Goal: Task Accomplishment & Management: Complete application form

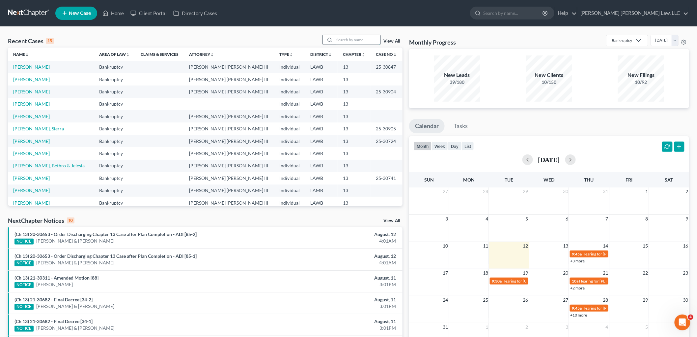
click at [347, 37] on input "search" at bounding box center [358, 40] width 46 height 10
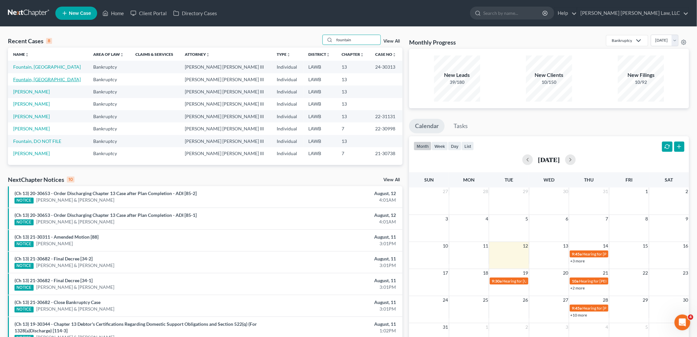
type input "fountain"
click at [41, 80] on link "Fountain, [GEOGRAPHIC_DATA]" at bounding box center [47, 79] width 68 height 6
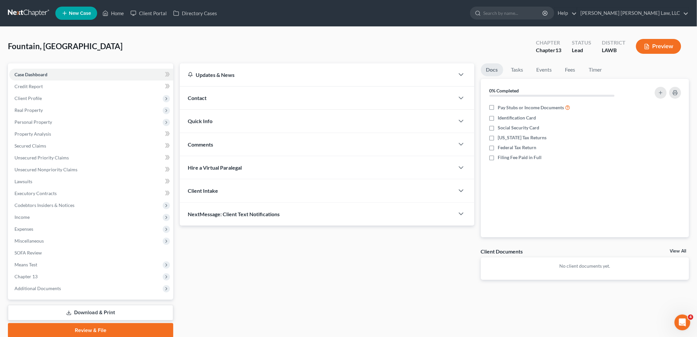
click at [32, 12] on link at bounding box center [29, 13] width 42 height 12
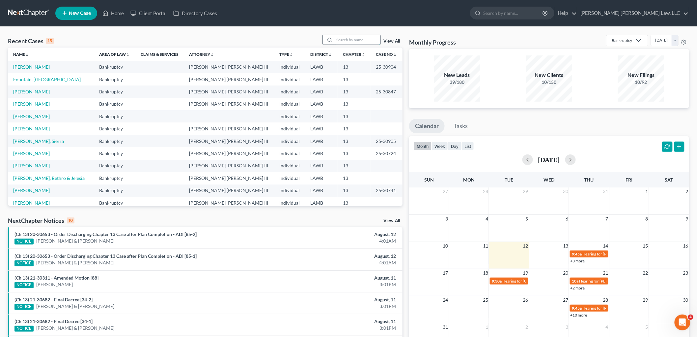
click at [347, 40] on input "search" at bounding box center [358, 40] width 46 height 10
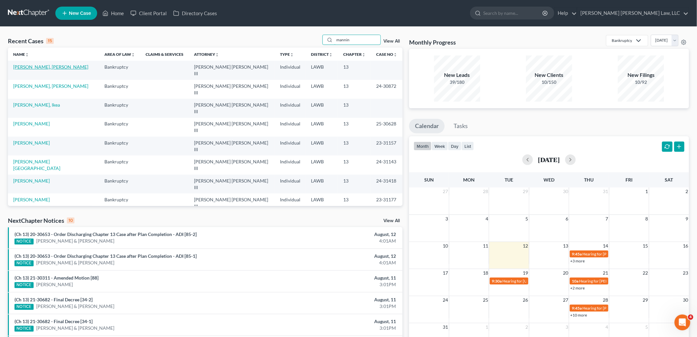
type input "mannin"
click at [42, 65] on link "[PERSON_NAME], [PERSON_NAME]" at bounding box center [50, 67] width 75 height 6
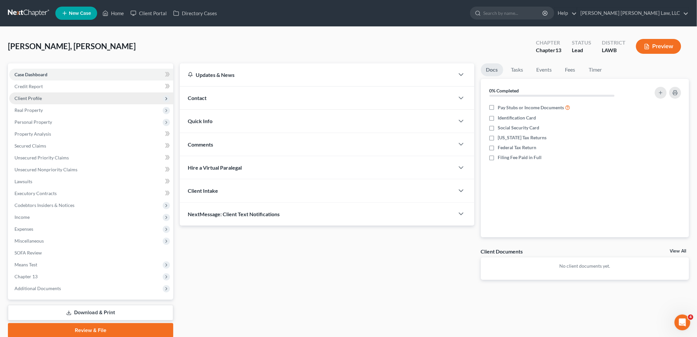
drag, startPoint x: 31, startPoint y: 95, endPoint x: 33, endPoint y: 100, distance: 4.9
click at [32, 95] on span "Client Profile" at bounding box center [28, 98] width 27 height 6
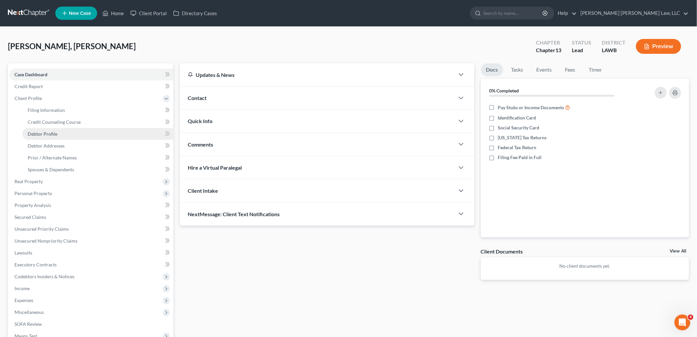
click at [37, 130] on link "Debtor Profile" at bounding box center [97, 134] width 151 height 12
select select "0"
select select "1"
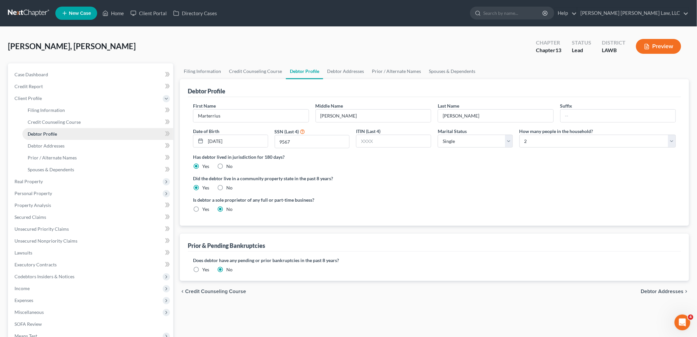
radio input "true"
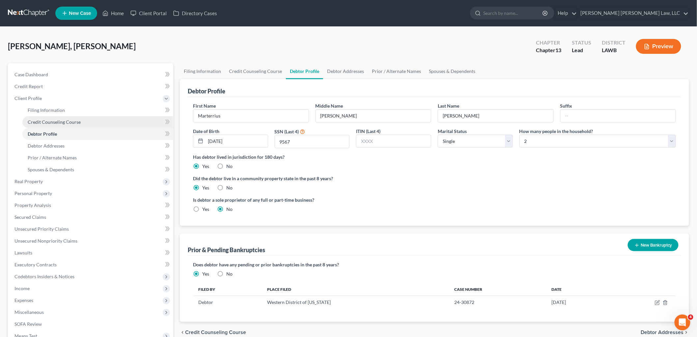
click at [60, 121] on span "Credit Counseling Course" at bounding box center [54, 122] width 53 height 6
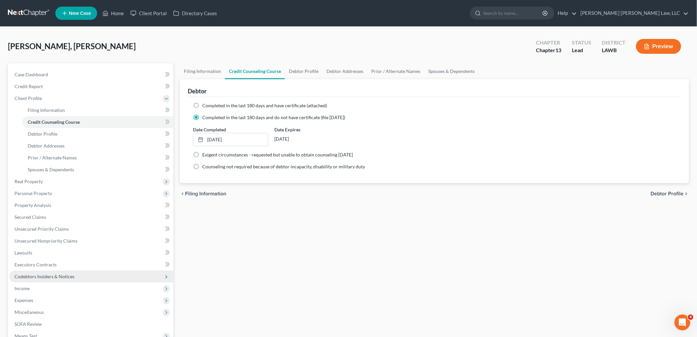
scroll to position [96, 0]
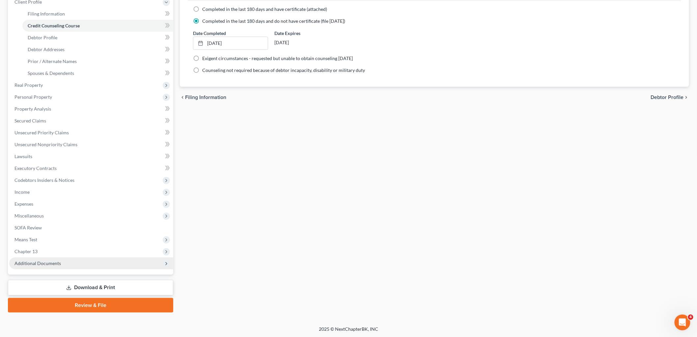
click at [57, 260] on span "Additional Documents" at bounding box center [38, 263] width 46 height 6
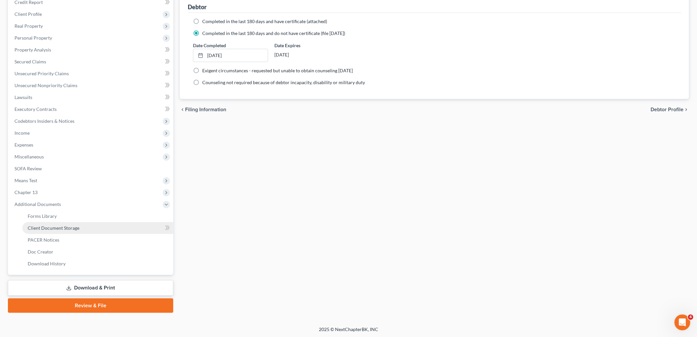
click at [67, 227] on span "Client Document Storage" at bounding box center [54, 228] width 52 height 6
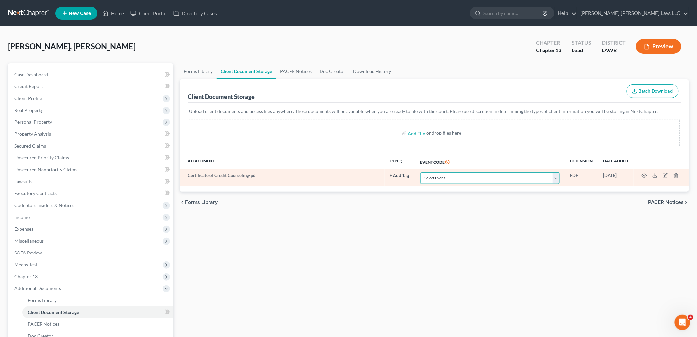
drag, startPoint x: 452, startPoint y: 178, endPoint x: 454, endPoint y: 172, distance: 6.3
click at [452, 178] on select "Select Event 20 Largest Unsecured Creditors Amended Creditor Matrix (Fee) Amend…" at bounding box center [490, 178] width 139 height 12
select select "9"
click at [421, 172] on select "Select Event 20 Largest Unsecured Creditors Amended Creditor Matrix (Fee) Amend…" at bounding box center [490, 178] width 139 height 12
click at [645, 178] on icon "button" at bounding box center [644, 175] width 5 height 5
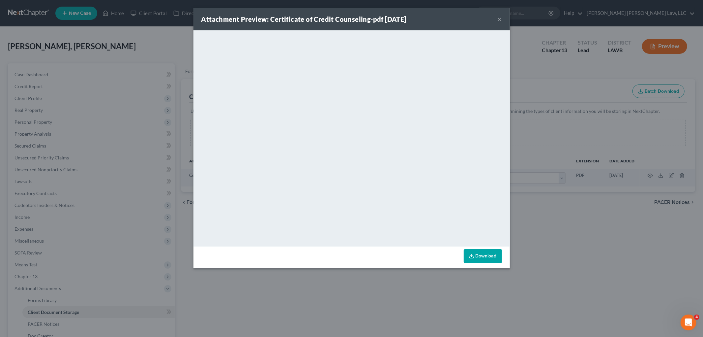
click at [500, 20] on button "×" at bounding box center [499, 19] width 5 height 8
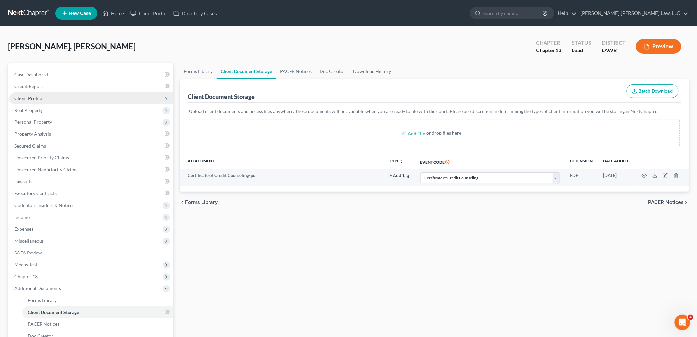
click at [102, 98] on span "Client Profile" at bounding box center [91, 98] width 164 height 12
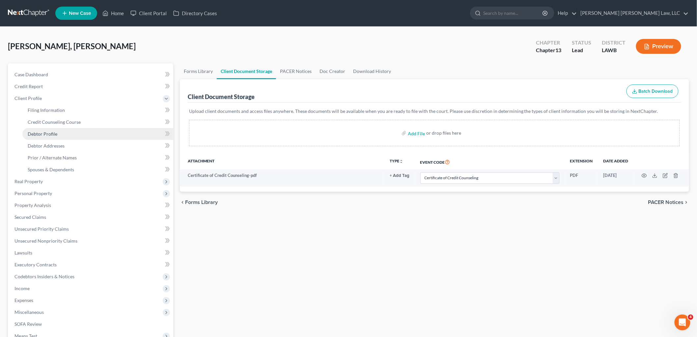
click at [52, 133] on span "Debtor Profile" at bounding box center [43, 134] width 30 height 6
select select "0"
select select "1"
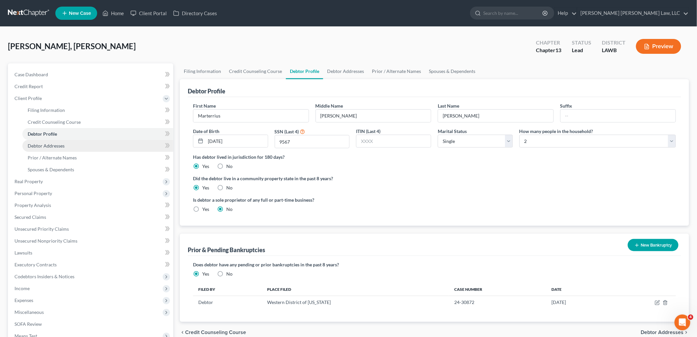
click at [59, 140] on link "Debtor Addresses" at bounding box center [97, 146] width 151 height 12
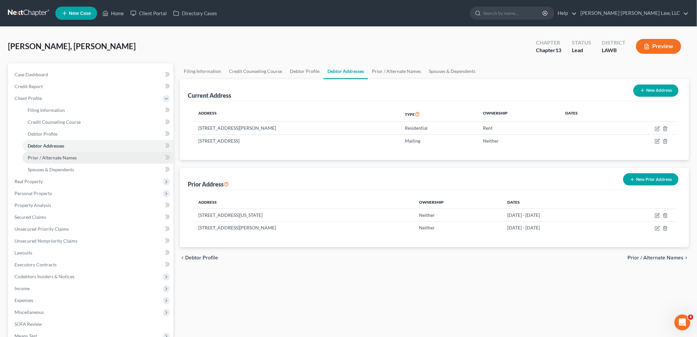
click at [61, 152] on link "Prior / Alternate Names" at bounding box center [97, 158] width 151 height 12
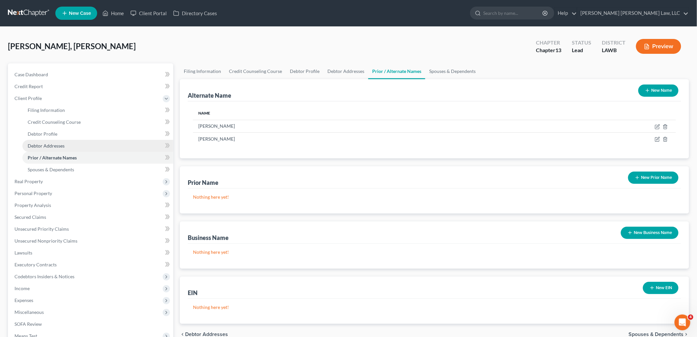
click at [68, 146] on link "Debtor Addresses" at bounding box center [97, 146] width 151 height 12
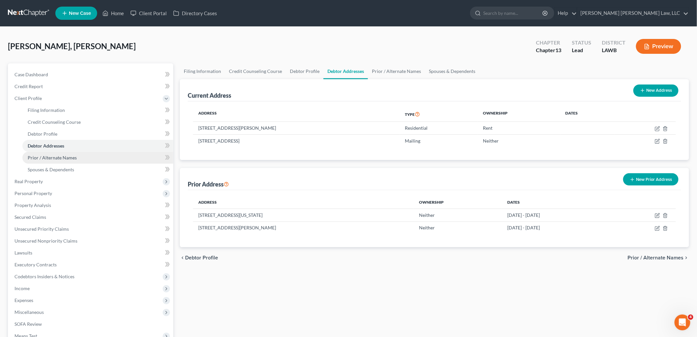
click at [61, 158] on span "Prior / Alternate Names" at bounding box center [52, 158] width 49 height 6
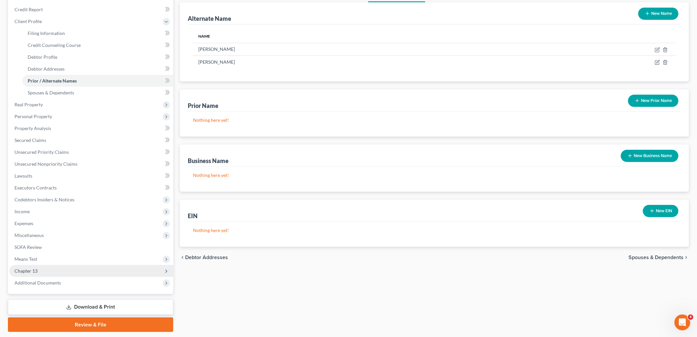
scroll to position [96, 0]
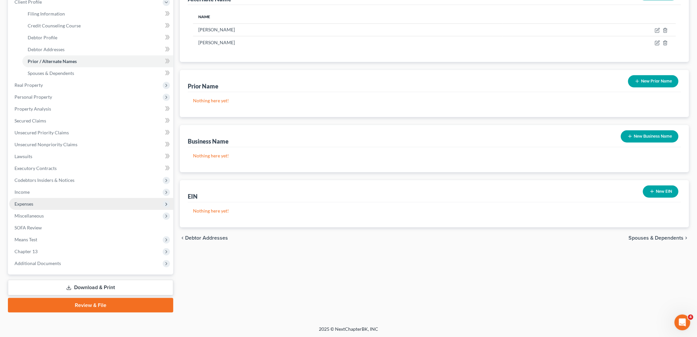
click at [35, 200] on span "Expenses" at bounding box center [91, 204] width 164 height 12
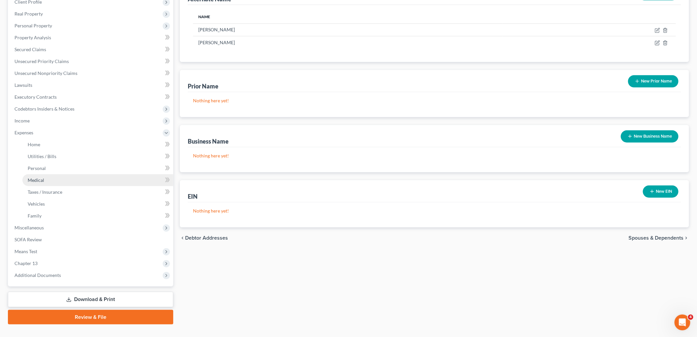
click at [47, 182] on link "Medical" at bounding box center [97, 180] width 151 height 12
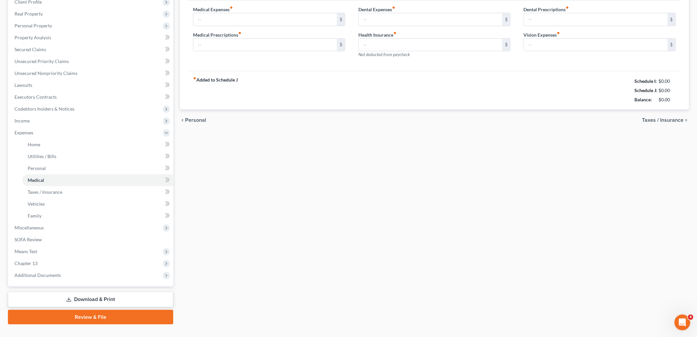
scroll to position [49, 0]
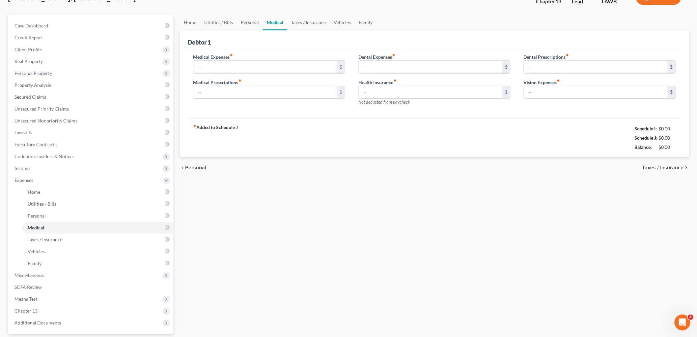
type input "50.00"
type input "30.00"
type input "0.00"
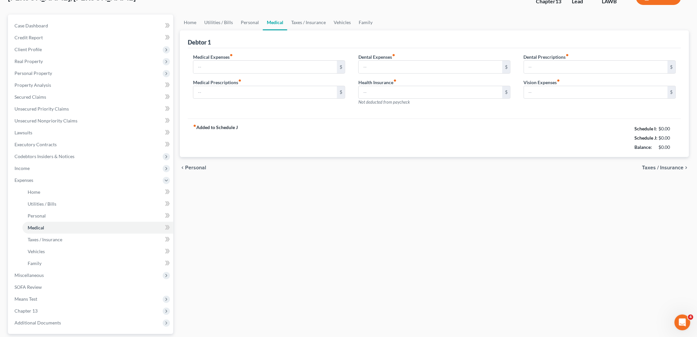
type input "0.00"
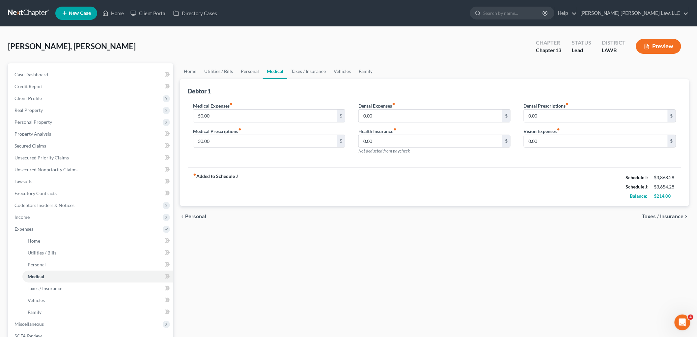
click at [288, 258] on div "Home Utilities / Bills Personal Medical Taxes / Insurance Vehicles Family Debto…" at bounding box center [435, 241] width 516 height 357
click at [63, 165] on link "Unsecured Nonpriority Claims" at bounding box center [91, 169] width 164 height 12
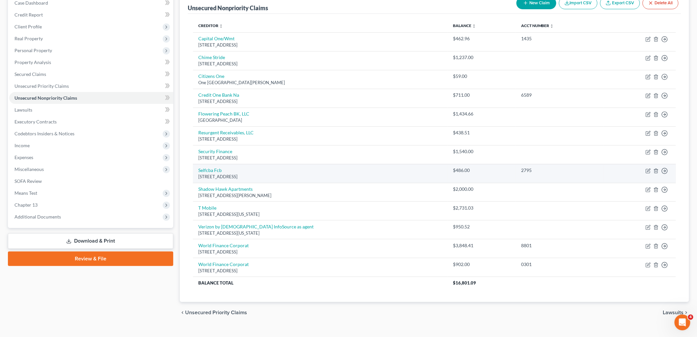
scroll to position [73, 0]
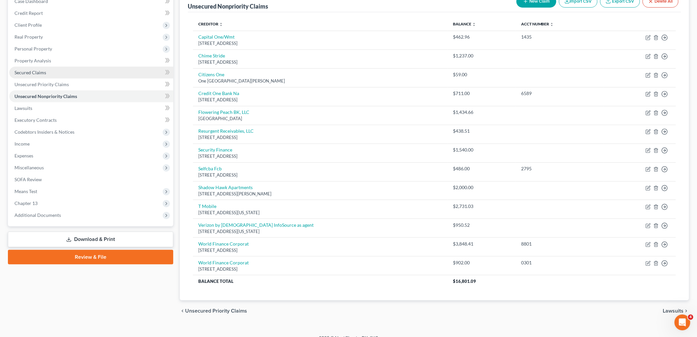
click at [47, 72] on link "Secured Claims" at bounding box center [91, 73] width 164 height 12
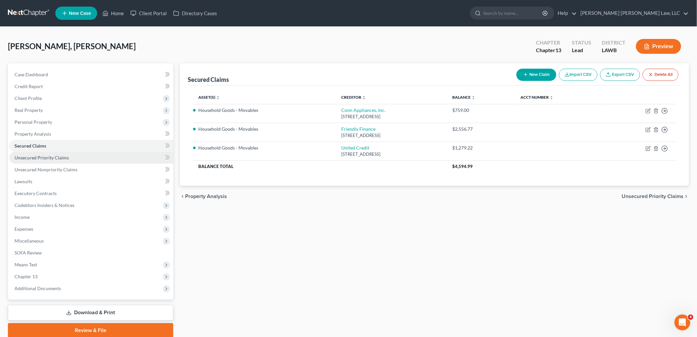
click at [64, 155] on span "Unsecured Priority Claims" at bounding box center [42, 158] width 54 height 6
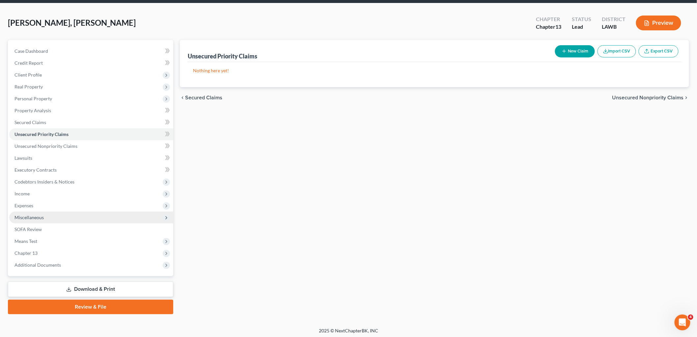
scroll to position [25, 0]
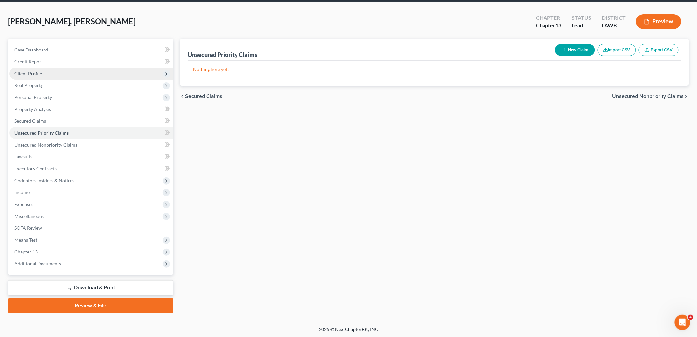
click at [35, 71] on span "Client Profile" at bounding box center [28, 74] width 27 height 6
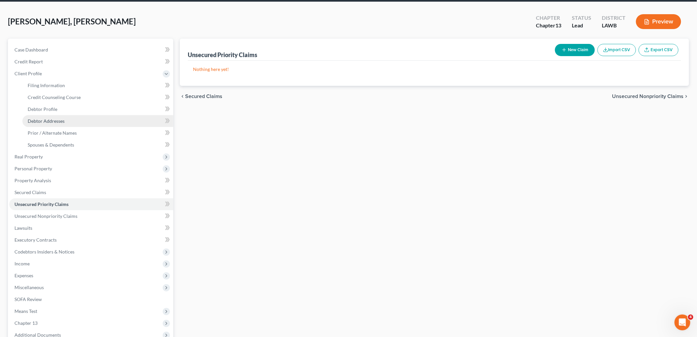
click at [55, 122] on span "Debtor Addresses" at bounding box center [46, 121] width 37 height 6
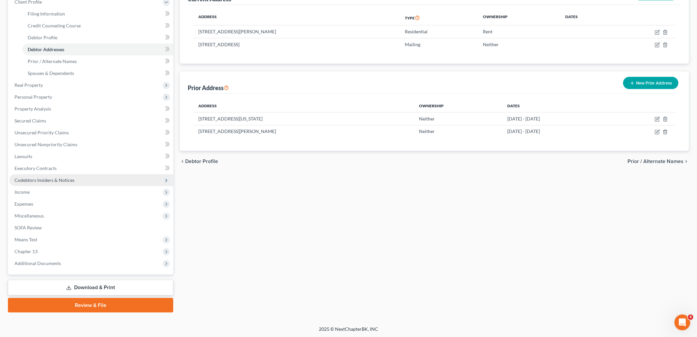
click at [48, 179] on span "Codebtors Insiders & Notices" at bounding box center [45, 180] width 60 height 6
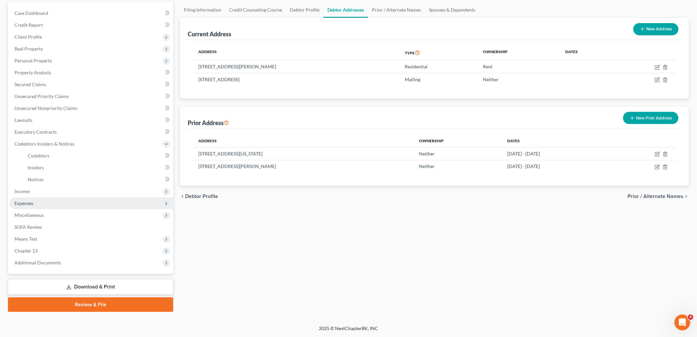
scroll to position [60, 0]
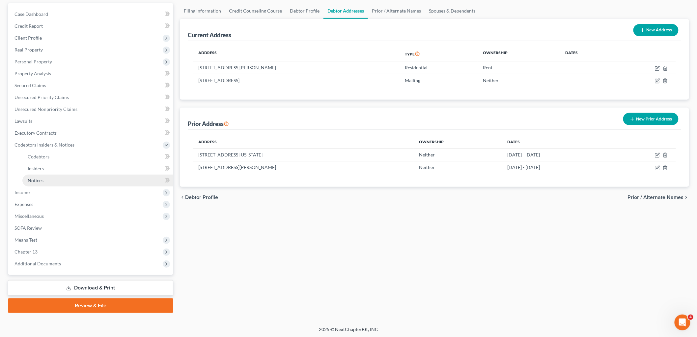
click at [48, 184] on link "Notices" at bounding box center [97, 180] width 151 height 12
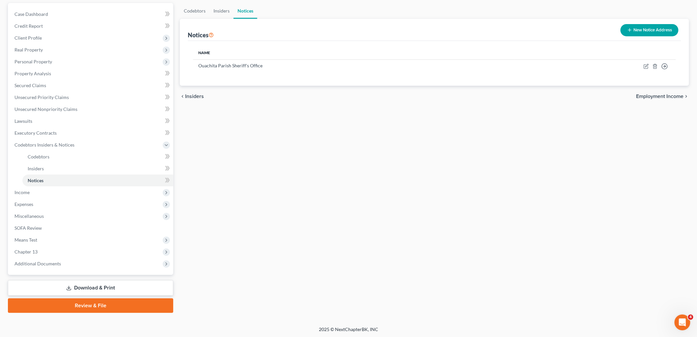
click at [83, 302] on link "Review & File" at bounding box center [90, 305] width 165 height 15
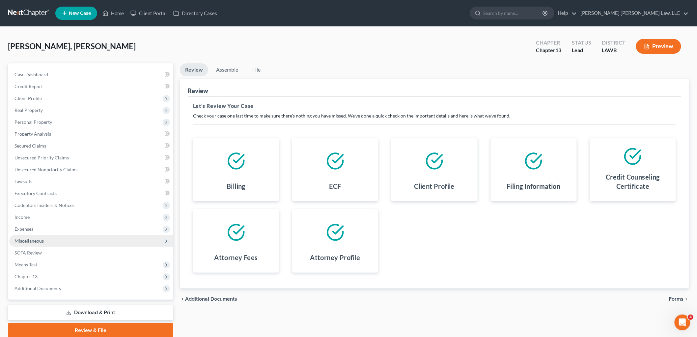
click at [51, 244] on span "Miscellaneous" at bounding box center [91, 241] width 164 height 12
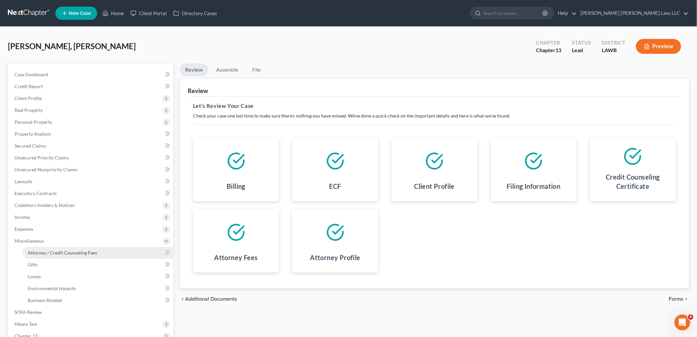
click at [52, 247] on link "Attorney / Credit Counseling Fees" at bounding box center [97, 253] width 151 height 12
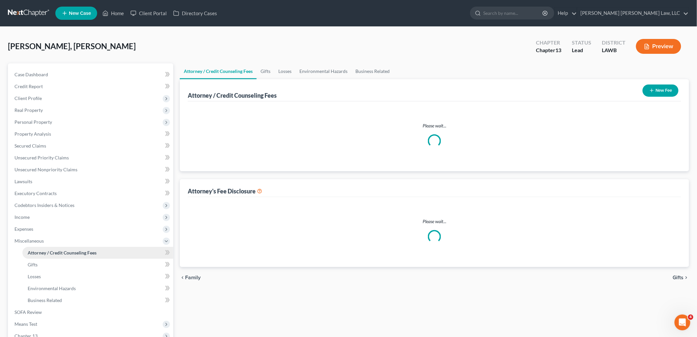
select select "1"
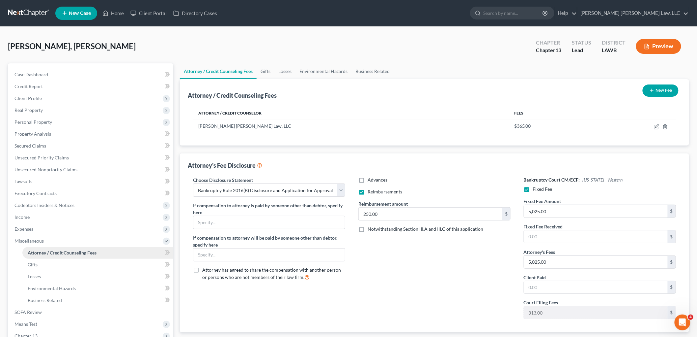
scroll to position [84, 0]
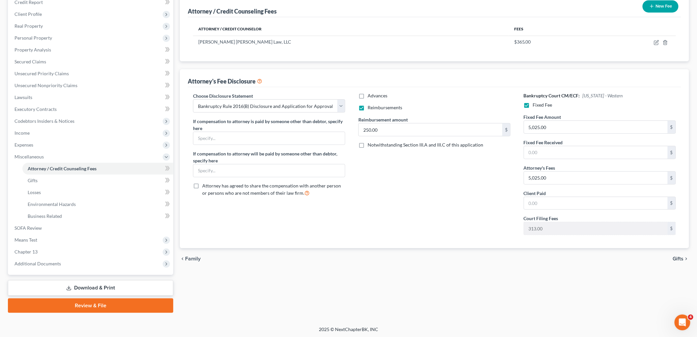
click at [83, 305] on link "Review & File" at bounding box center [90, 305] width 165 height 15
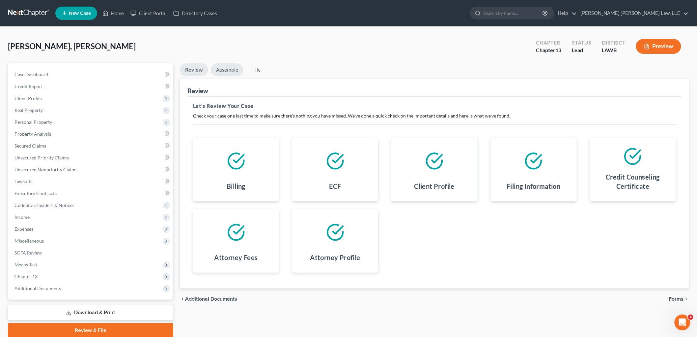
click at [230, 63] on link "Assemble" at bounding box center [227, 69] width 33 height 13
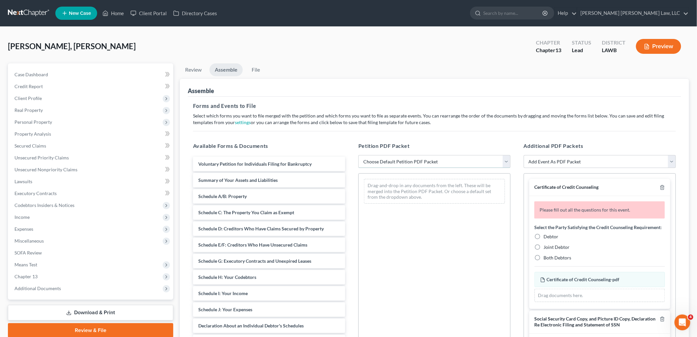
drag, startPoint x: 392, startPoint y: 161, endPoint x: 392, endPoint y: 166, distance: 5.6
click at [392, 161] on select "Choose Default Petition PDF Packet Complete Bankruptcy Petition (all forms and …" at bounding box center [435, 161] width 152 height 13
select select "0"
click at [359, 155] on select "Choose Default Petition PDF Packet Complete Bankruptcy Petition (all forms and …" at bounding box center [435, 161] width 152 height 13
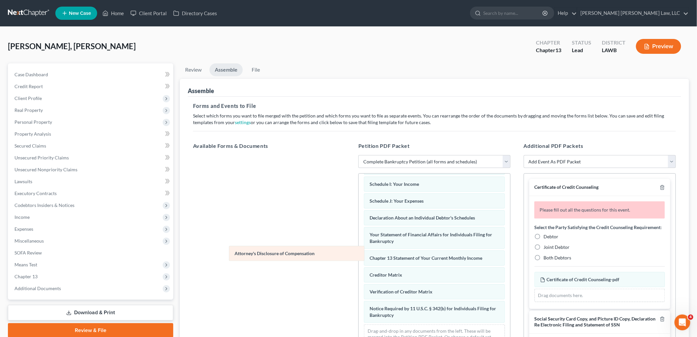
scroll to position [144, 0]
drag, startPoint x: 393, startPoint y: 314, endPoint x: 247, endPoint y: 246, distance: 160.9
click at [359, 249] on div "Attorney's Disclosure of Compensation Voluntary Petition for Individuals Filing…" at bounding box center [435, 195] width 152 height 317
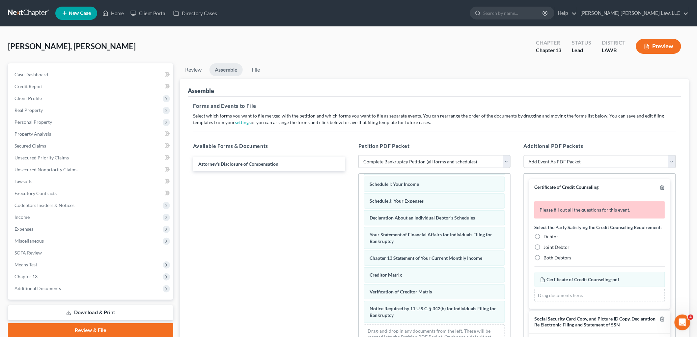
click at [544, 240] on label "Debtor" at bounding box center [551, 236] width 15 height 7
click at [547, 237] on input "Debtor" at bounding box center [549, 235] width 4 height 4
radio input "true"
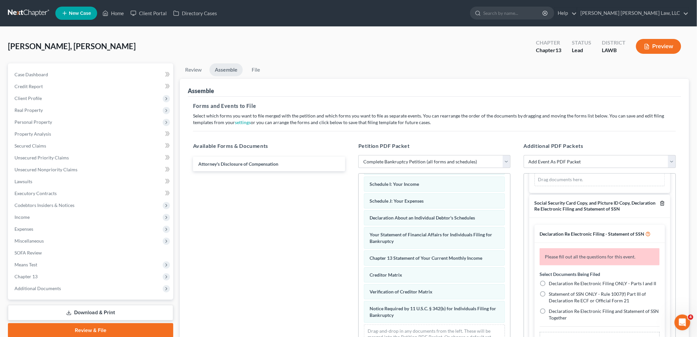
scroll to position [110, 0]
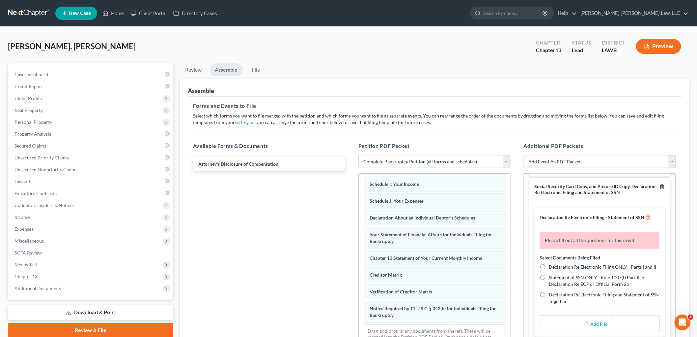
click at [663, 188] on line "button" at bounding box center [663, 186] width 0 height 1
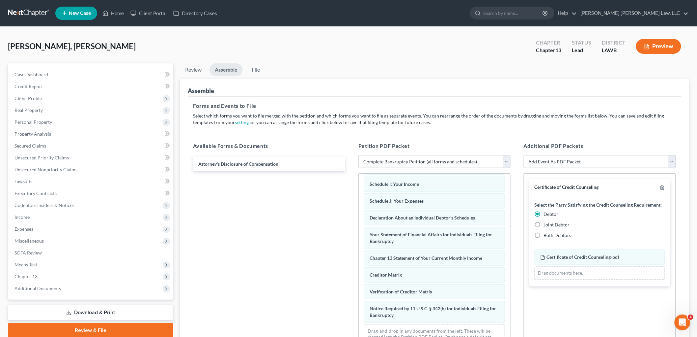
scroll to position [0, 0]
click at [257, 69] on link "File" at bounding box center [256, 69] width 21 height 13
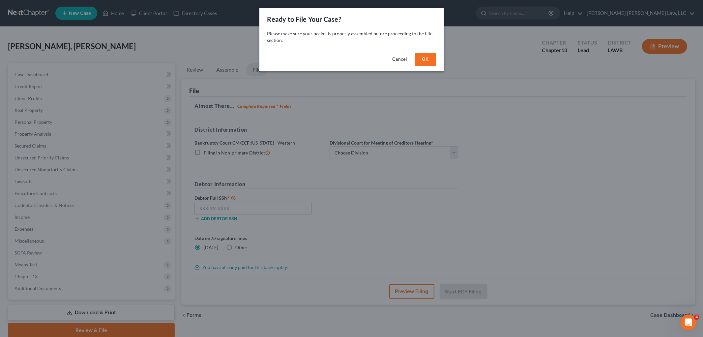
click at [420, 55] on button "OK" at bounding box center [425, 59] width 21 height 13
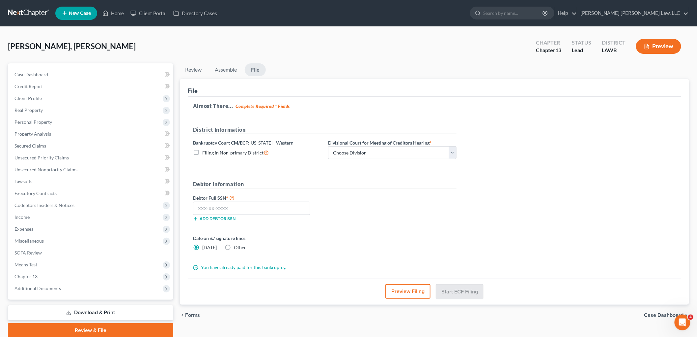
click at [202, 152] on label "Filing in Non-primary District" at bounding box center [235, 153] width 67 height 8
click at [205, 152] on input "Filing in Non-primary District" at bounding box center [207, 151] width 4 height 4
checkbox input "true"
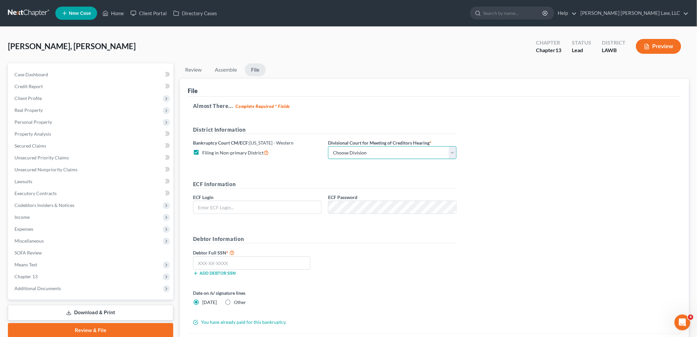
drag, startPoint x: 371, startPoint y: 154, endPoint x: 370, endPoint y: 159, distance: 5.0
click at [371, 154] on select "Choose Division Alexandria Lafayette-Opelousas Lake Charles Monroe Shreveport" at bounding box center [392, 152] width 129 height 13
select select "3"
click at [328, 146] on select "Choose Division Alexandria Lafayette-Opelousas Lake Charles Monroe Shreveport" at bounding box center [392, 152] width 129 height 13
click at [288, 206] on input "text" at bounding box center [257, 207] width 128 height 13
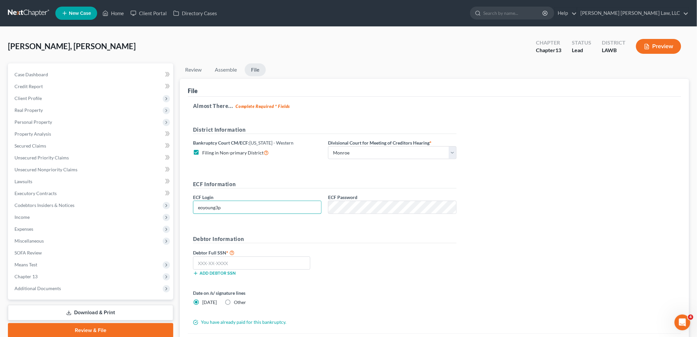
type input "eoyoung3p"
click at [281, 264] on input "text" at bounding box center [251, 262] width 117 height 13
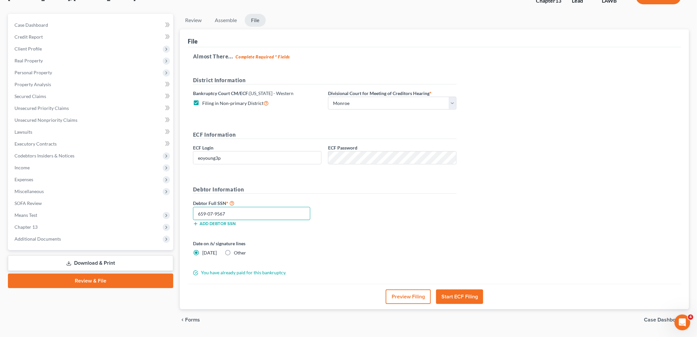
scroll to position [68, 0]
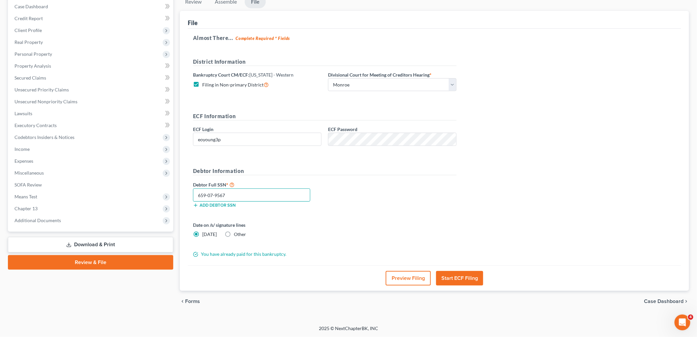
type input "659-07-9567"
click at [472, 283] on button "Start ECF Filing" at bounding box center [459, 278] width 47 height 15
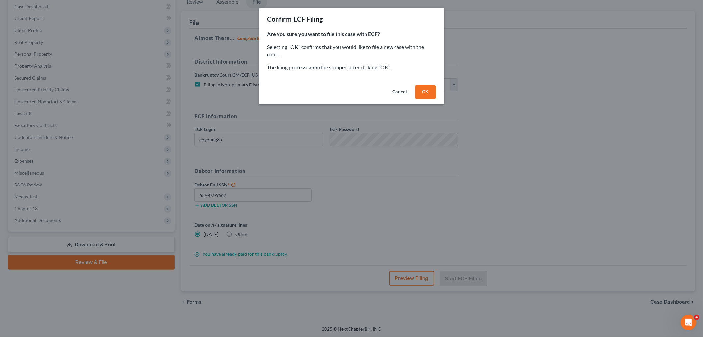
click at [427, 93] on button "OK" at bounding box center [425, 91] width 21 height 13
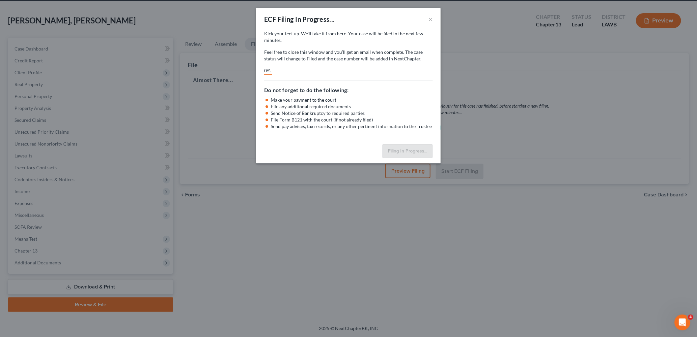
scroll to position [25, 0]
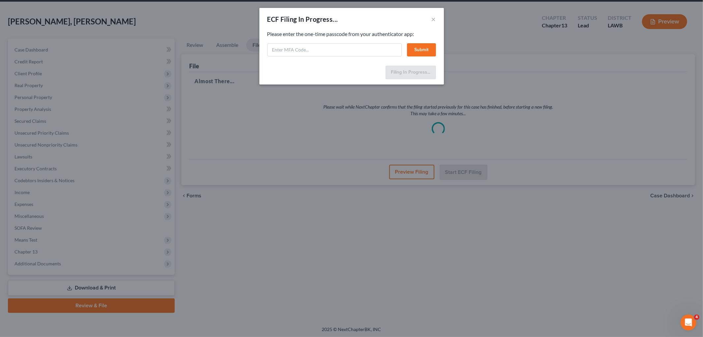
select select "3"
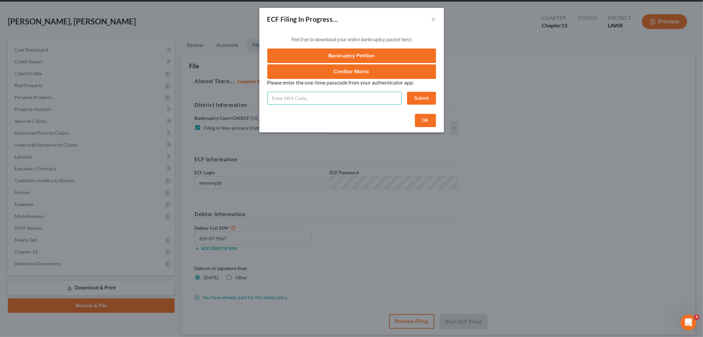
click at [328, 95] on input "text" at bounding box center [334, 98] width 134 height 13
type input "642266"
click at [416, 95] on button "Submit" at bounding box center [421, 98] width 29 height 13
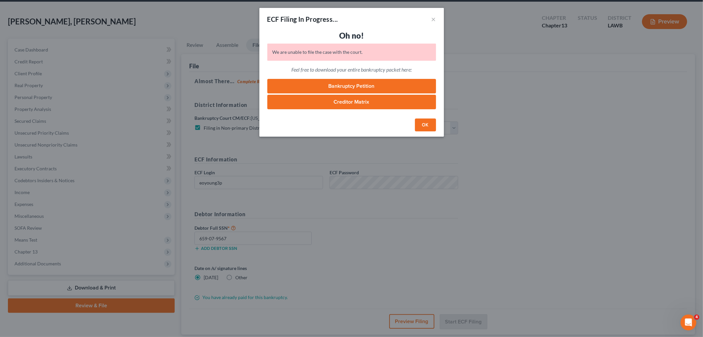
click at [427, 129] on button "OK" at bounding box center [425, 124] width 21 height 13
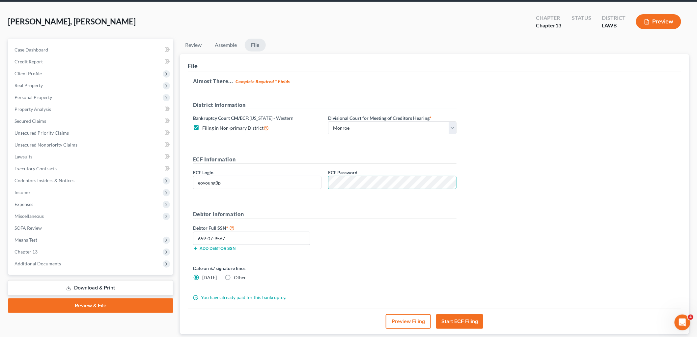
click at [467, 322] on button "Start ECF Filing" at bounding box center [459, 321] width 47 height 15
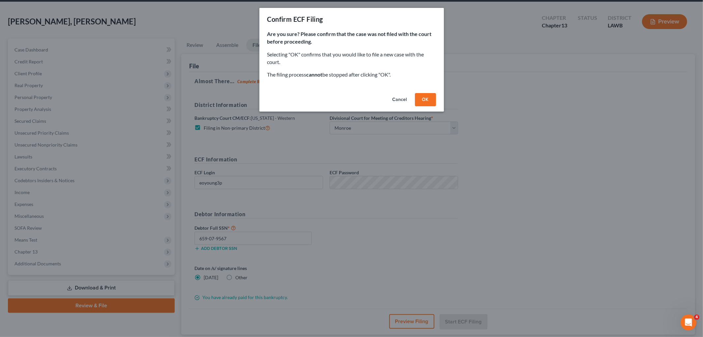
click at [419, 100] on button "OK" at bounding box center [425, 99] width 21 height 13
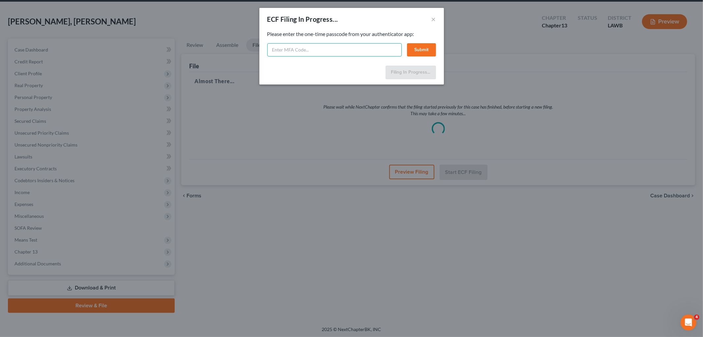
click at [309, 48] on input "text" at bounding box center [334, 49] width 134 height 13
click at [307, 49] on input "text" at bounding box center [334, 49] width 134 height 13
type input "820530"
click at [416, 49] on button "Submit" at bounding box center [421, 49] width 29 height 13
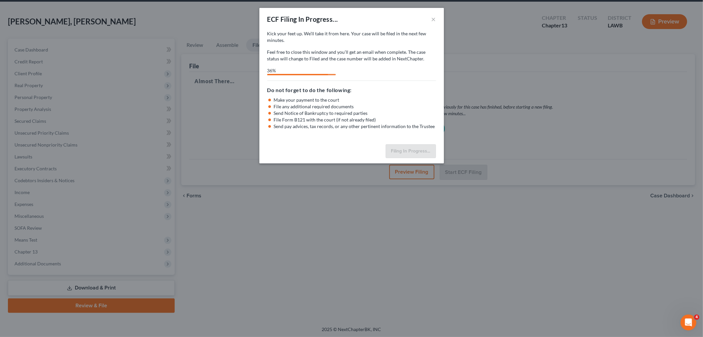
select select "3"
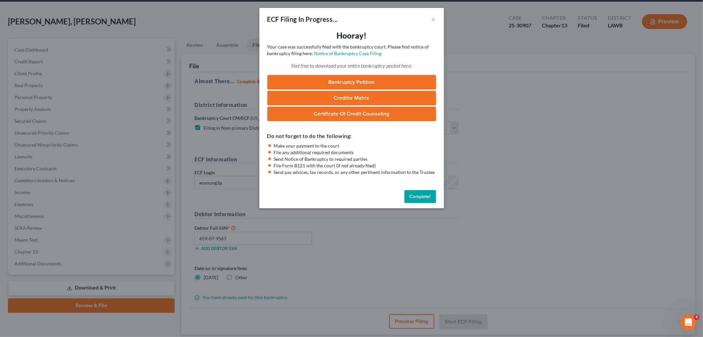
click at [427, 191] on button "Complete!" at bounding box center [420, 196] width 32 height 13
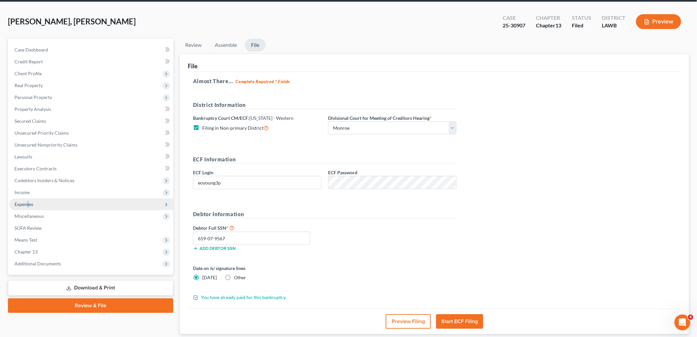
click at [28, 202] on span "Expenses" at bounding box center [24, 204] width 19 height 6
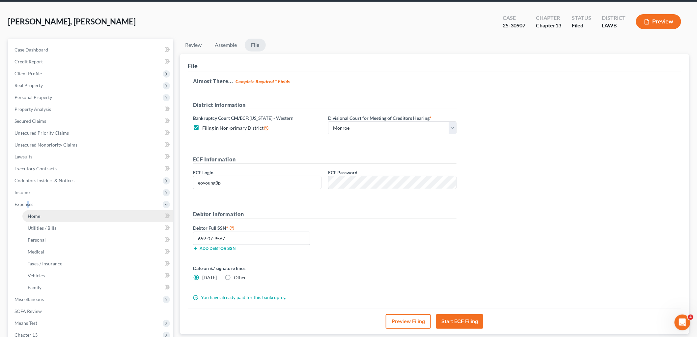
click at [32, 214] on span "Home" at bounding box center [34, 216] width 13 height 6
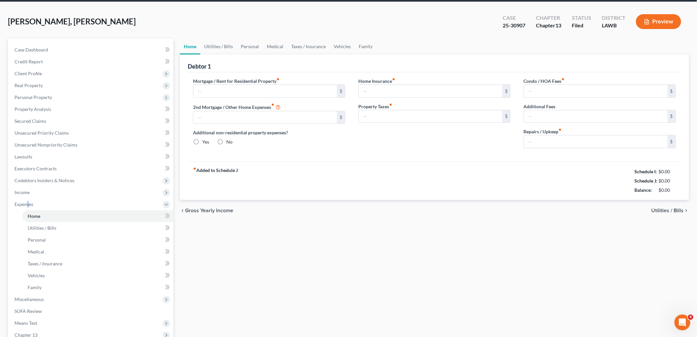
scroll to position [1, 0]
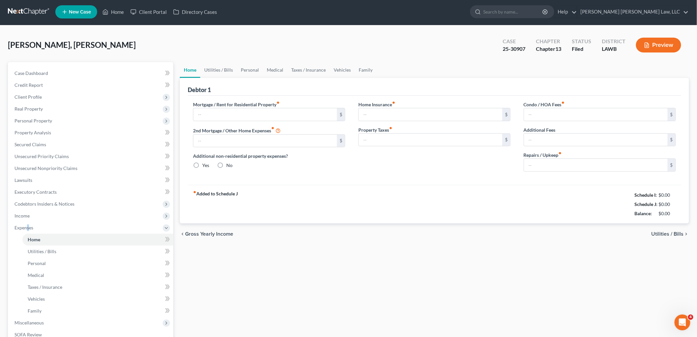
type input "940.00"
type input "0.00"
radio input "true"
type input "0.00"
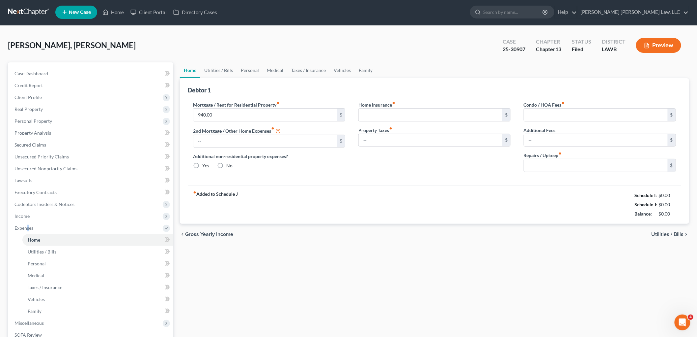
type input "0.00"
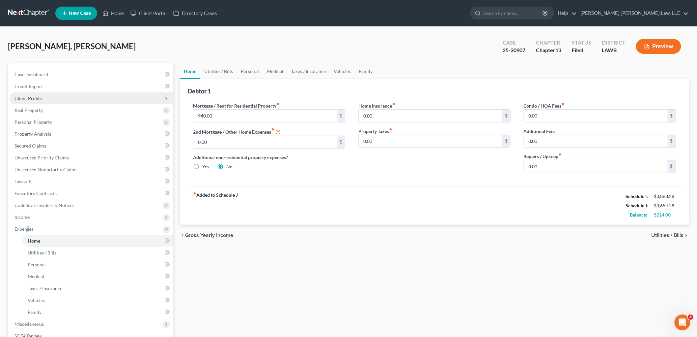
drag, startPoint x: 51, startPoint y: 94, endPoint x: 52, endPoint y: 98, distance: 4.1
click at [51, 93] on span "Client Profile" at bounding box center [91, 98] width 164 height 12
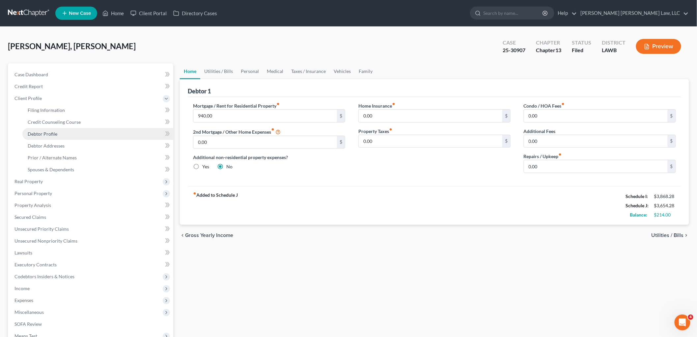
click at [51, 131] on span "Debtor Profile" at bounding box center [43, 134] width 30 height 6
select select "0"
select select "1"
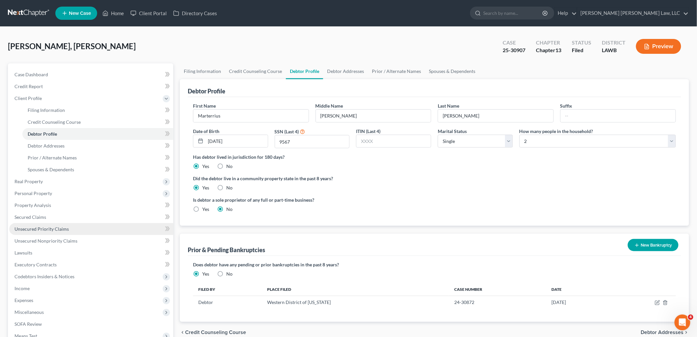
scroll to position [37, 0]
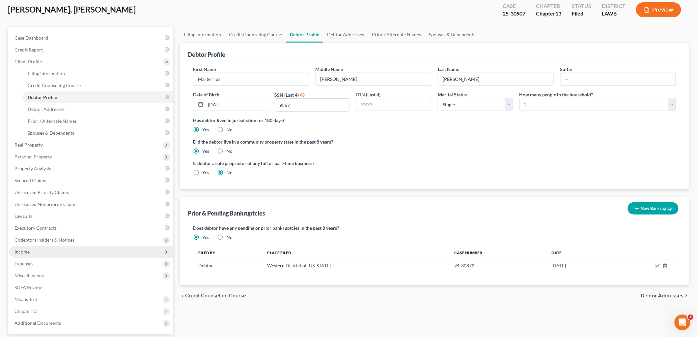
click at [60, 251] on span "Income" at bounding box center [91, 252] width 164 height 12
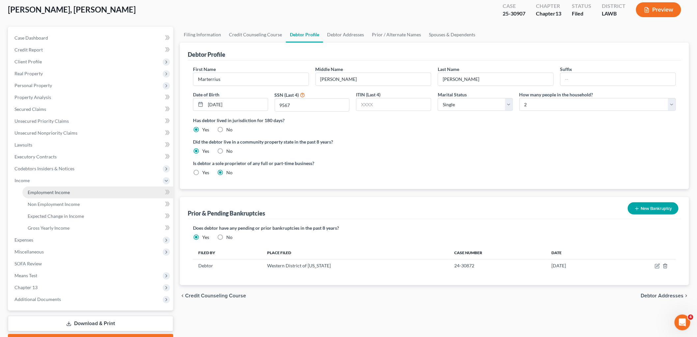
click at [77, 191] on link "Employment Income" at bounding box center [97, 192] width 151 height 12
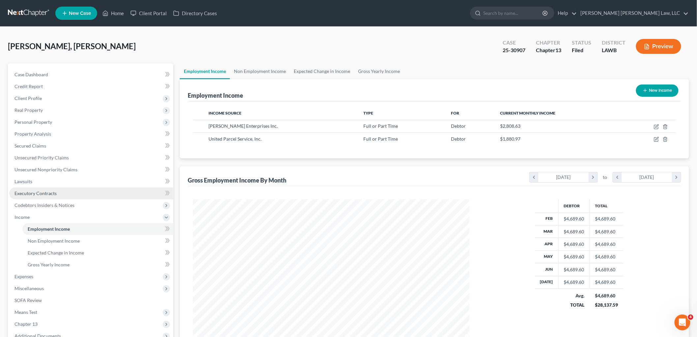
scroll to position [138, 289]
click at [58, 241] on span "Non Employment Income" at bounding box center [54, 241] width 52 height 6
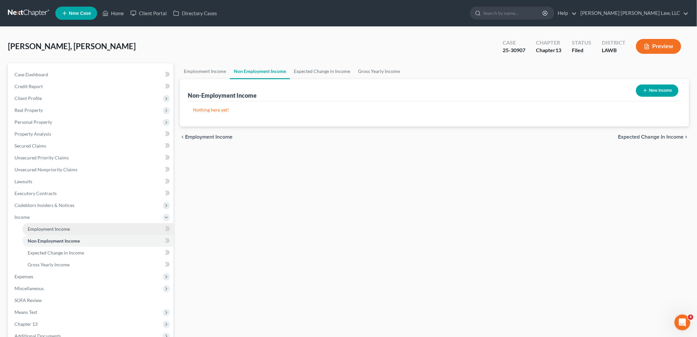
click at [54, 229] on span "Employment Income" at bounding box center [49, 229] width 42 height 6
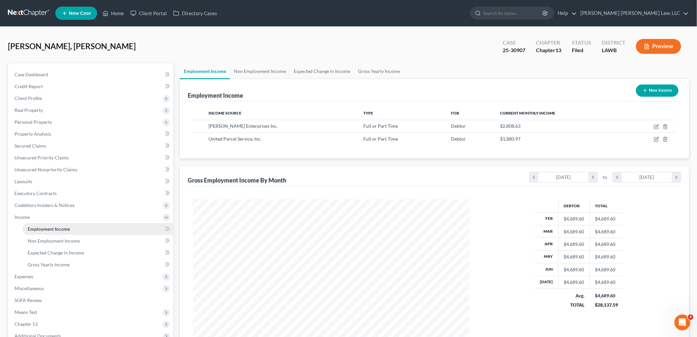
scroll to position [138, 289]
click at [108, 235] on link "Non Employment Income" at bounding box center [97, 241] width 151 height 12
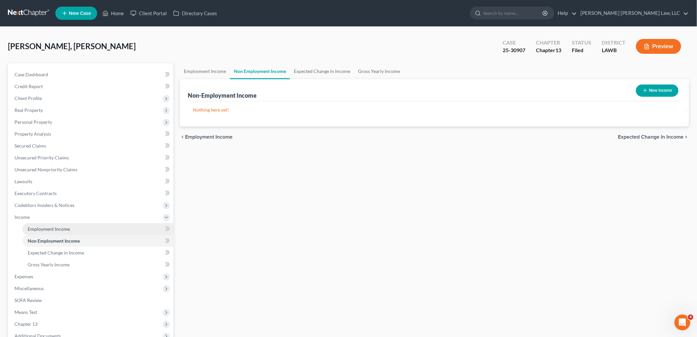
click at [103, 230] on link "Employment Income" at bounding box center [97, 229] width 151 height 12
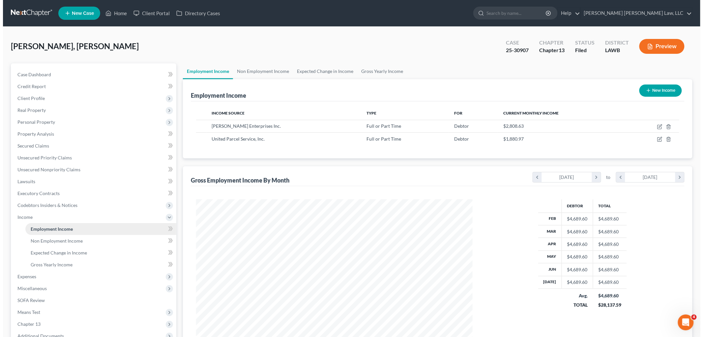
scroll to position [138, 289]
click at [658, 140] on icon "button" at bounding box center [656, 138] width 5 height 5
select select "0"
select select "10"
select select "3"
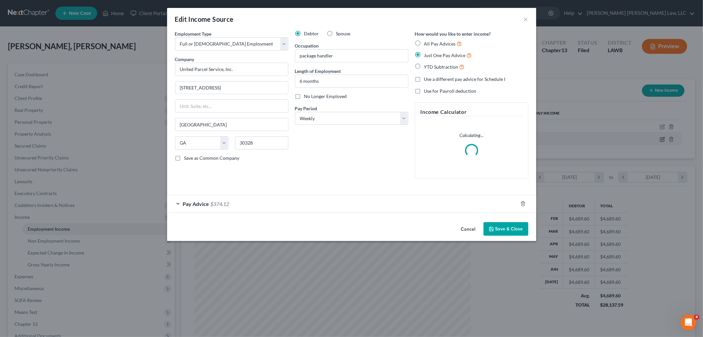
scroll to position [139, 292]
click at [332, 203] on div "Pay Advice $374.12" at bounding box center [342, 203] width 351 height 17
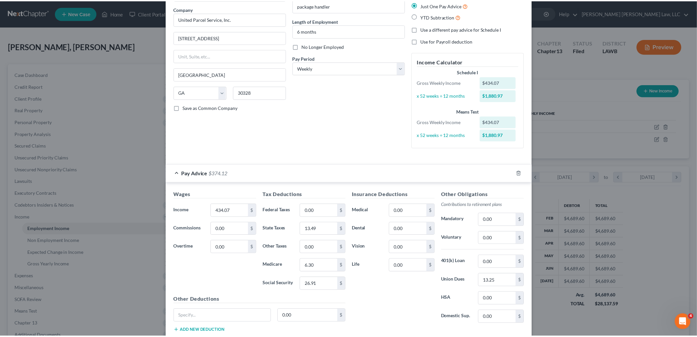
scroll to position [93, 0]
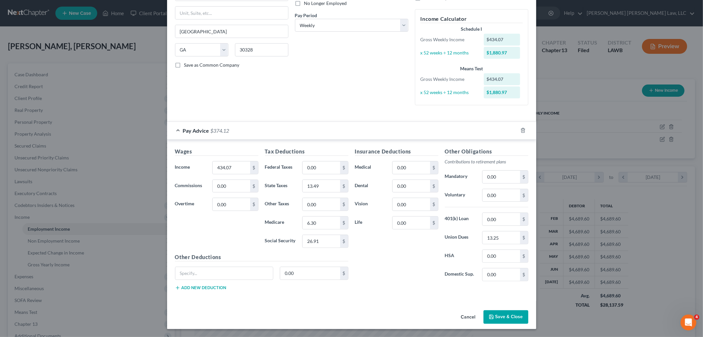
click at [498, 316] on button "Save & Close" at bounding box center [506, 317] width 45 height 14
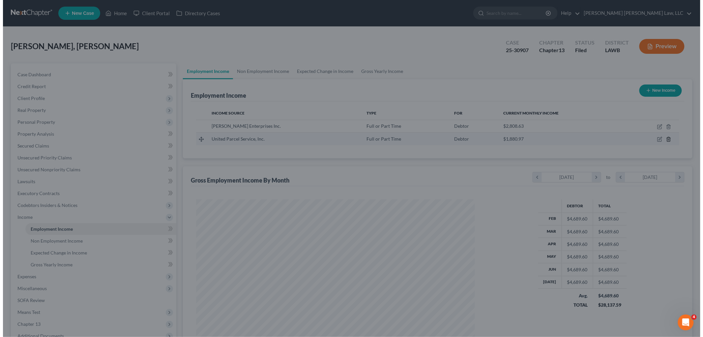
scroll to position [329474, 329323]
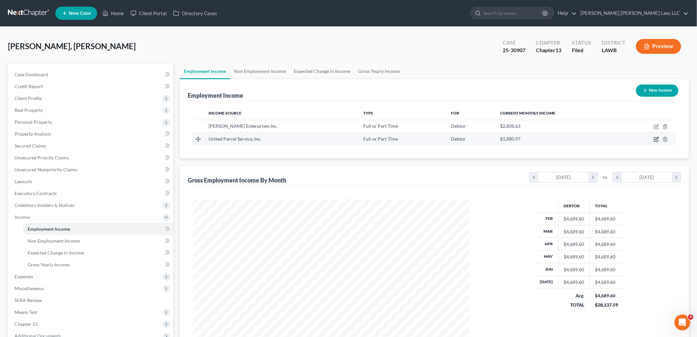
click at [658, 138] on icon "button" at bounding box center [657, 138] width 3 height 3
select select "0"
select select "10"
select select "3"
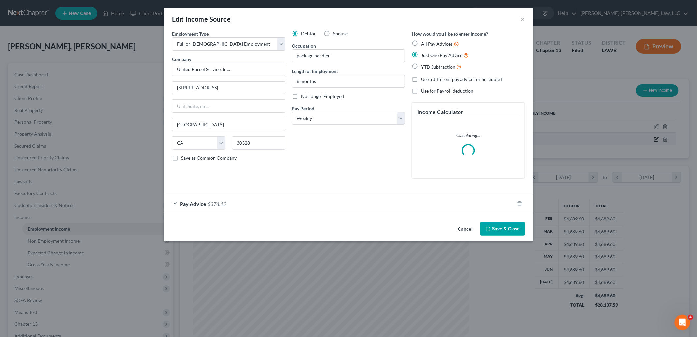
scroll to position [139, 292]
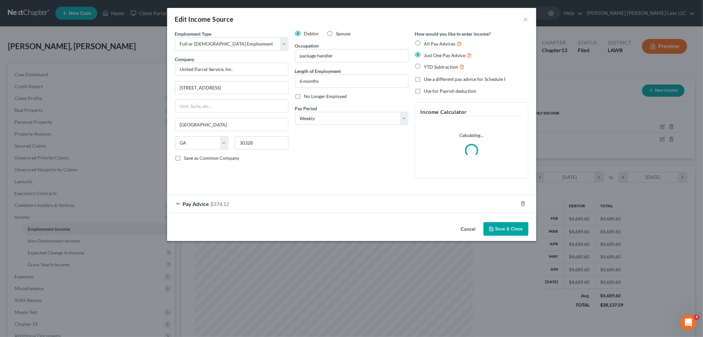
click at [508, 228] on button "Save & Close" at bounding box center [506, 229] width 45 height 14
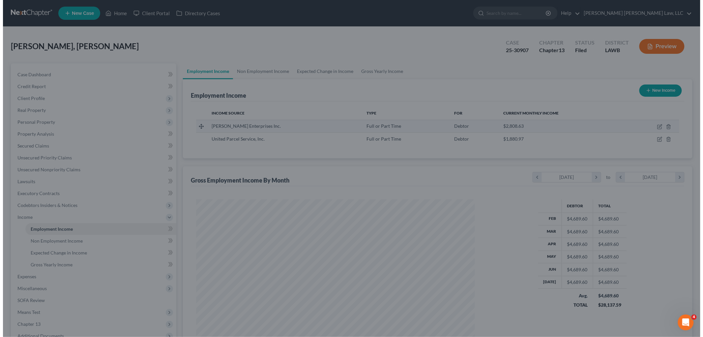
scroll to position [329474, 329323]
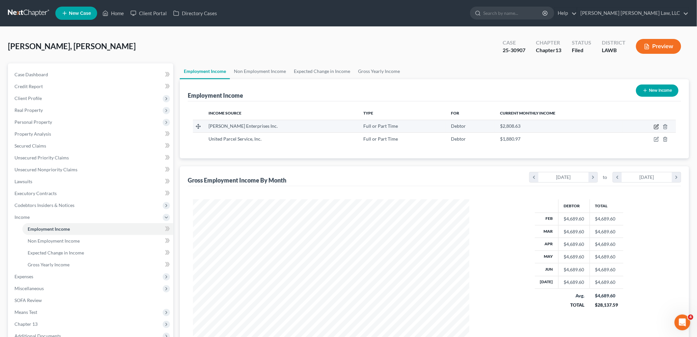
click at [655, 125] on icon "button" at bounding box center [657, 127] width 4 height 4
select select "0"
select select "19"
select select "2"
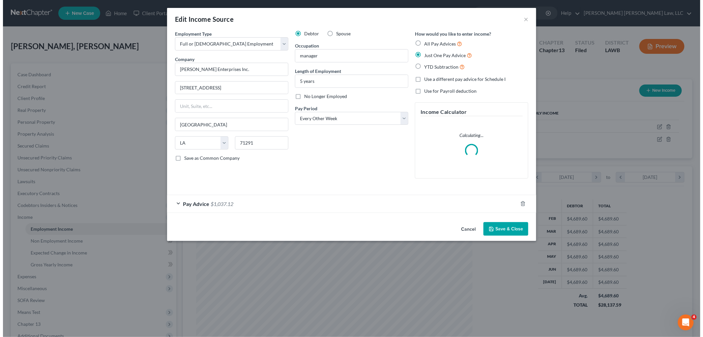
scroll to position [139, 292]
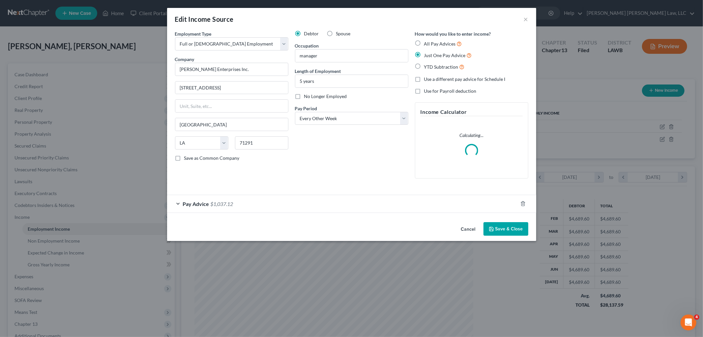
click at [352, 202] on div "Pay Advice $1,037.12" at bounding box center [342, 203] width 351 height 17
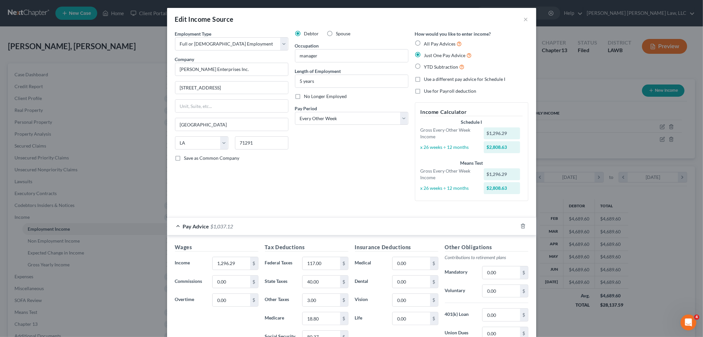
click at [282, 192] on div "Employment Type * Select Full or Part Time Employment Self Employment Company *…" at bounding box center [232, 118] width 120 height 176
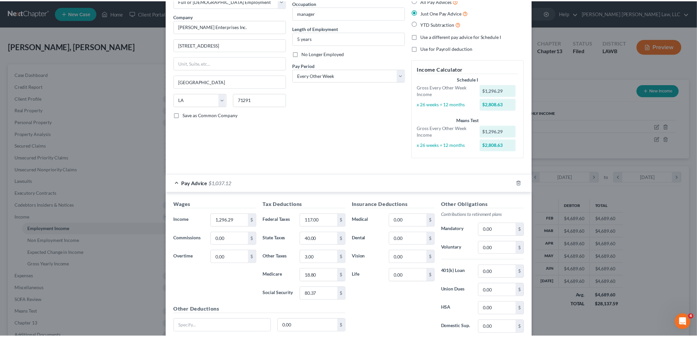
scroll to position [96, 0]
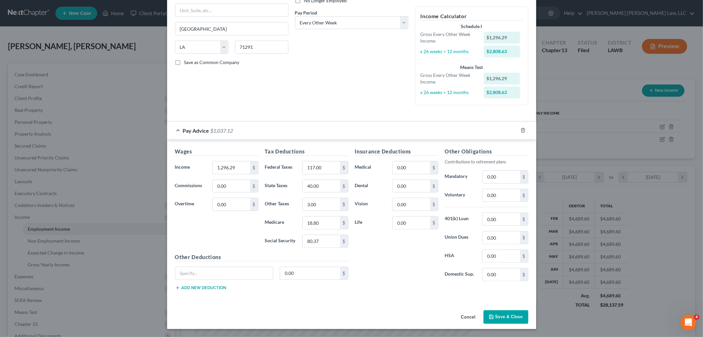
click at [495, 316] on button "Save & Close" at bounding box center [506, 317] width 45 height 14
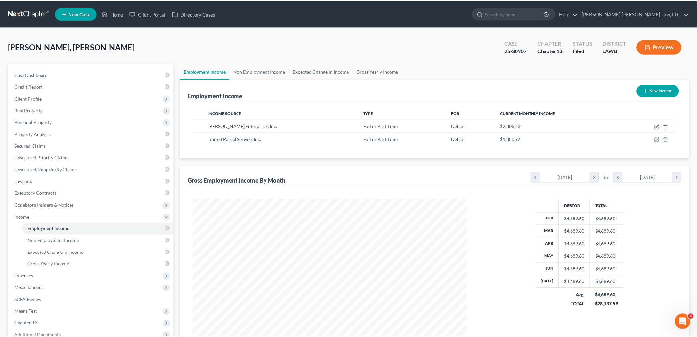
scroll to position [329474, 329323]
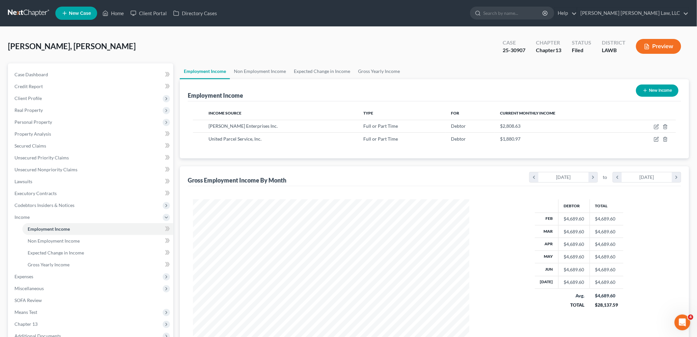
click at [12, 8] on link at bounding box center [29, 13] width 42 height 12
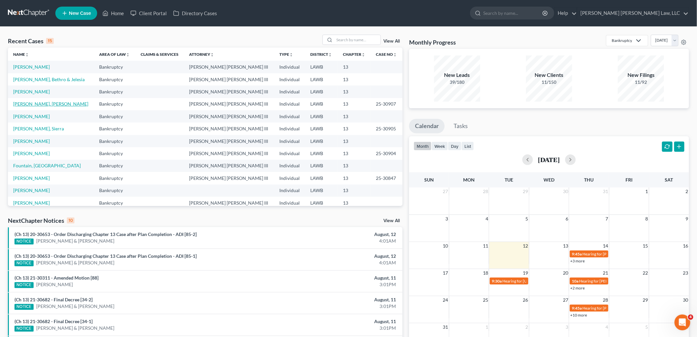
click at [26, 101] on link "[PERSON_NAME], [PERSON_NAME]" at bounding box center [50, 104] width 75 height 6
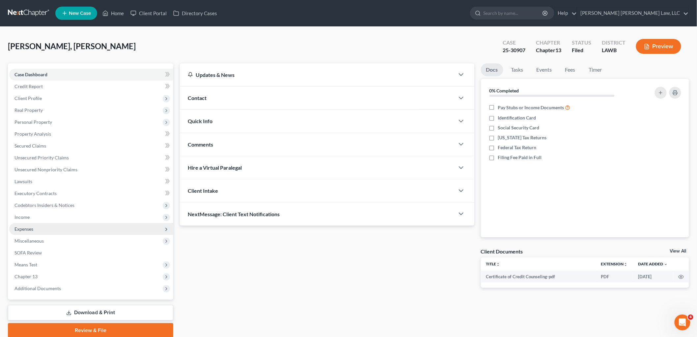
click at [40, 225] on span "Expenses" at bounding box center [91, 229] width 164 height 12
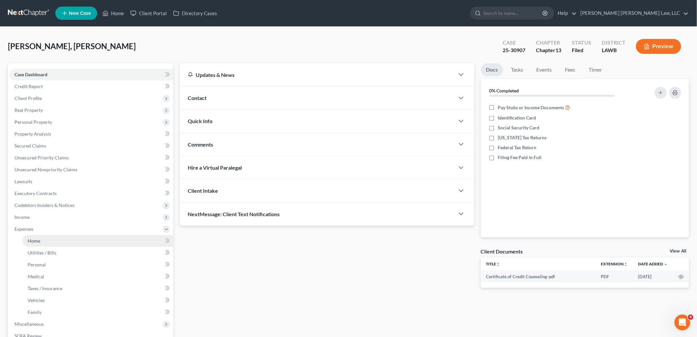
click at [36, 239] on span "Home" at bounding box center [34, 241] width 13 height 6
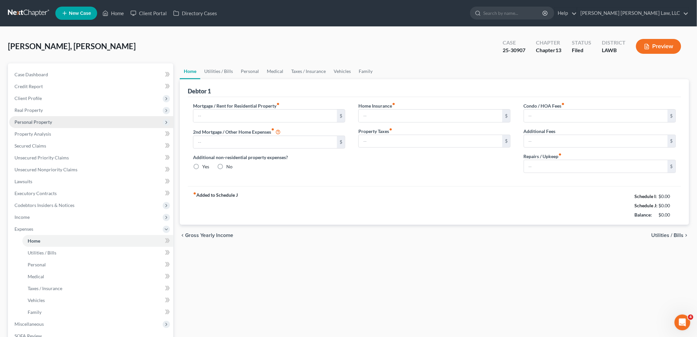
type input "940.00"
type input "0.00"
radio input "true"
type input "0.00"
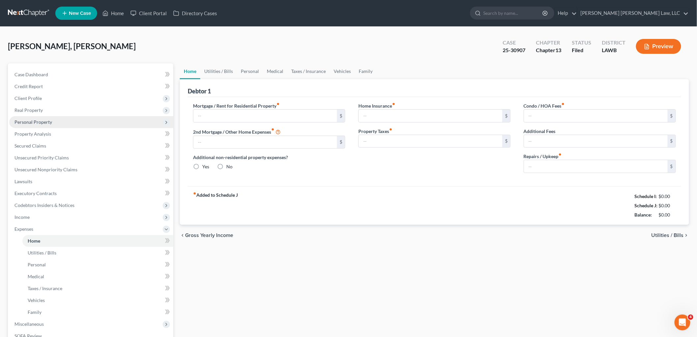
type input "0.00"
click at [532, 236] on div "chevron_left Gross Yearly Income Utilities / Bills chevron_right" at bounding box center [435, 234] width 510 height 21
click at [523, 215] on div "fiber_manual_record Added to Schedule J Schedule I: $3,868.28 Schedule J: $3,65…" at bounding box center [435, 205] width 494 height 39
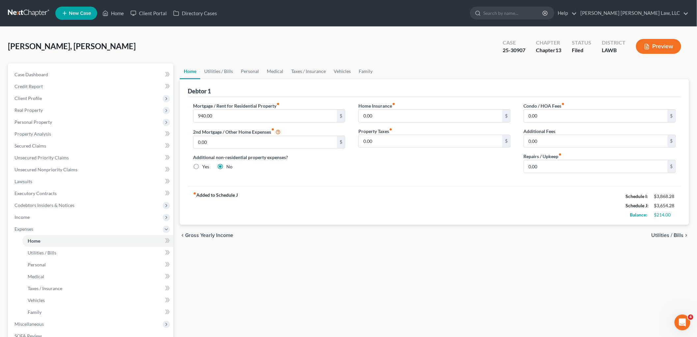
click at [17, 9] on link at bounding box center [29, 13] width 42 height 12
